Goal: Task Accomplishment & Management: Manage account settings

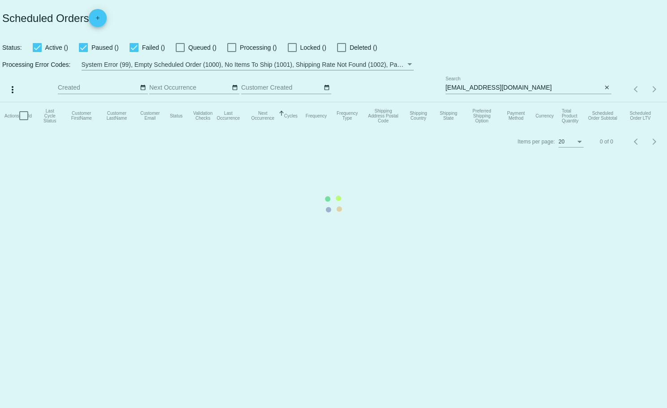
click at [603, 102] on mat-table "Actions Id Last Cycle Status Customer FirstName Customer LastName Customer Emai…" at bounding box center [333, 115] width 667 height 27
click at [607, 88] on app-dashboard-scheduled-orders "Scheduled Orders add Status: Active (1) Paused (0) Failed (0) Queued (0) Proces…" at bounding box center [333, 77] width 667 height 154
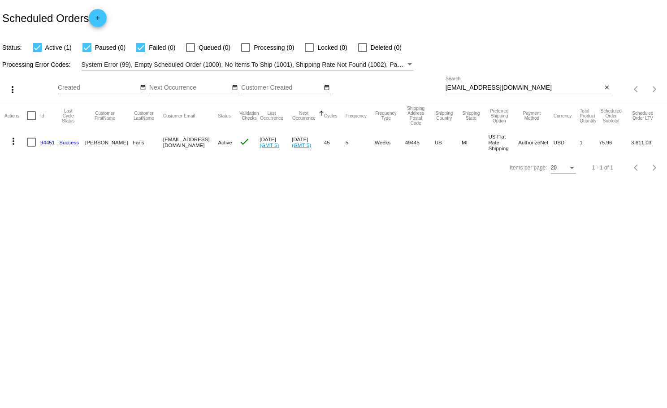
click at [607, 88] on mat-icon "close" at bounding box center [606, 87] width 6 height 7
click at [607, 88] on mat-icon "search" at bounding box center [605, 89] width 11 height 14
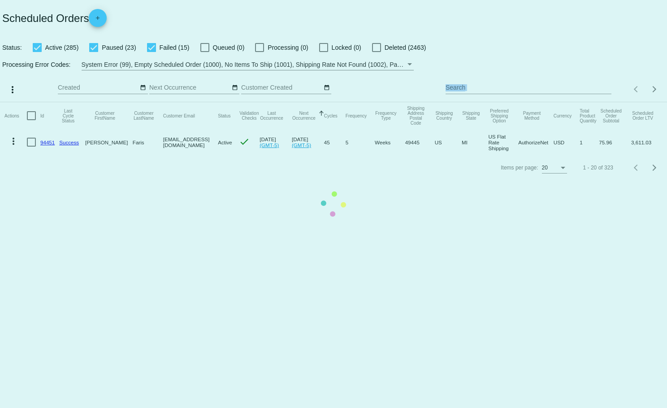
click at [542, 86] on input "Search" at bounding box center [528, 87] width 166 height 7
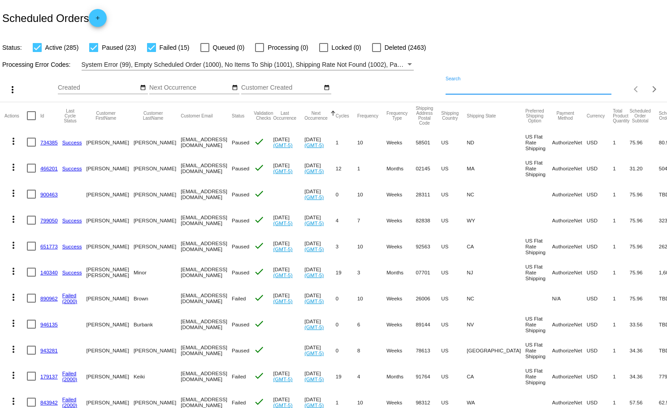
paste input "[EMAIL_ADDRESS][DOMAIN_NAME]"
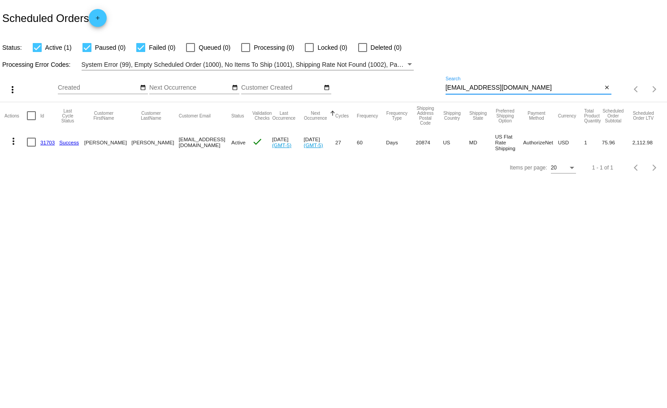
type input "[EMAIL_ADDRESS][DOMAIN_NAME]"
click at [12, 142] on mat-icon "more_vert" at bounding box center [13, 141] width 11 height 11
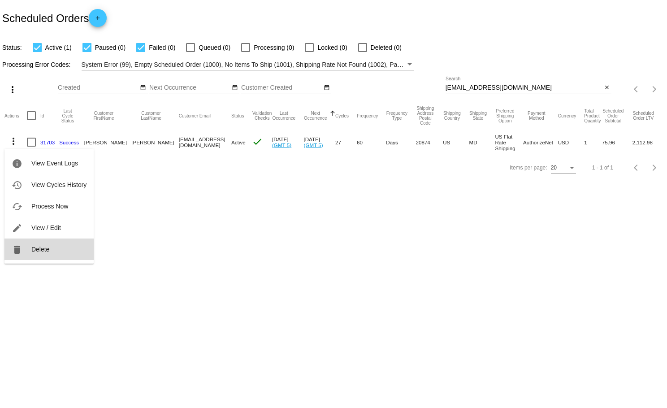
click at [36, 247] on span "Delete" at bounding box center [40, 248] width 18 height 7
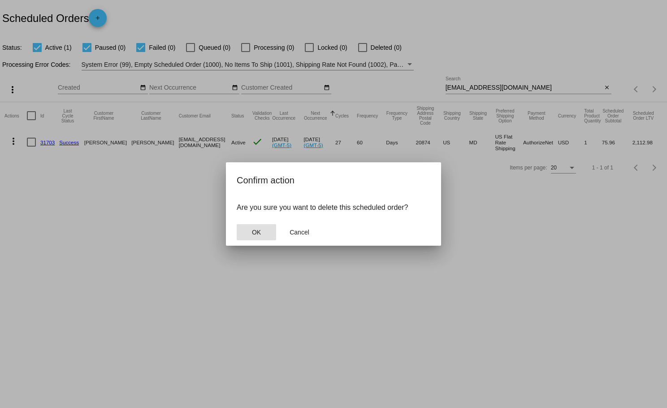
click at [263, 231] on button "OK" at bounding box center [256, 232] width 39 height 16
